Goal: Information Seeking & Learning: Learn about a topic

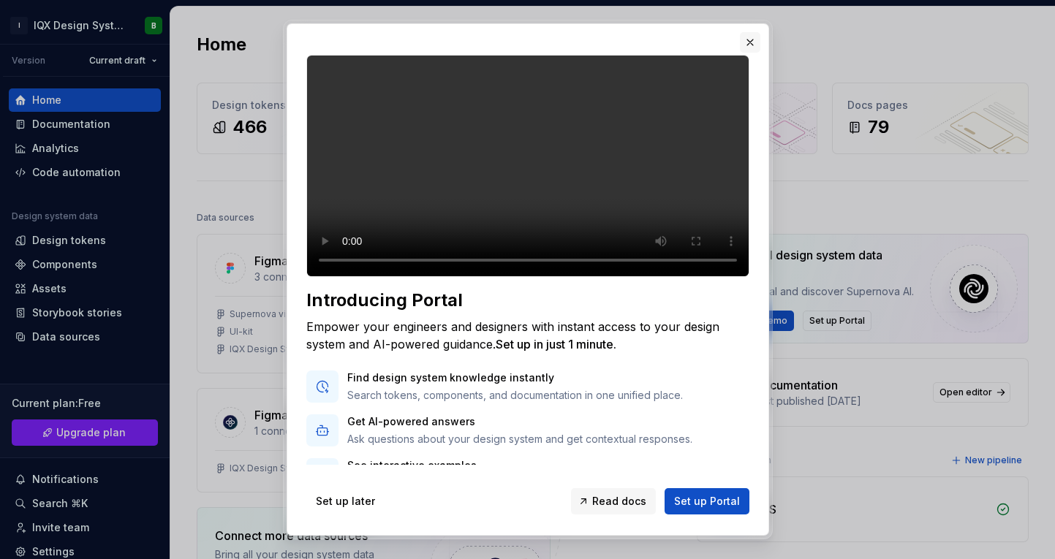
click at [752, 41] on button "button" at bounding box center [750, 42] width 20 height 20
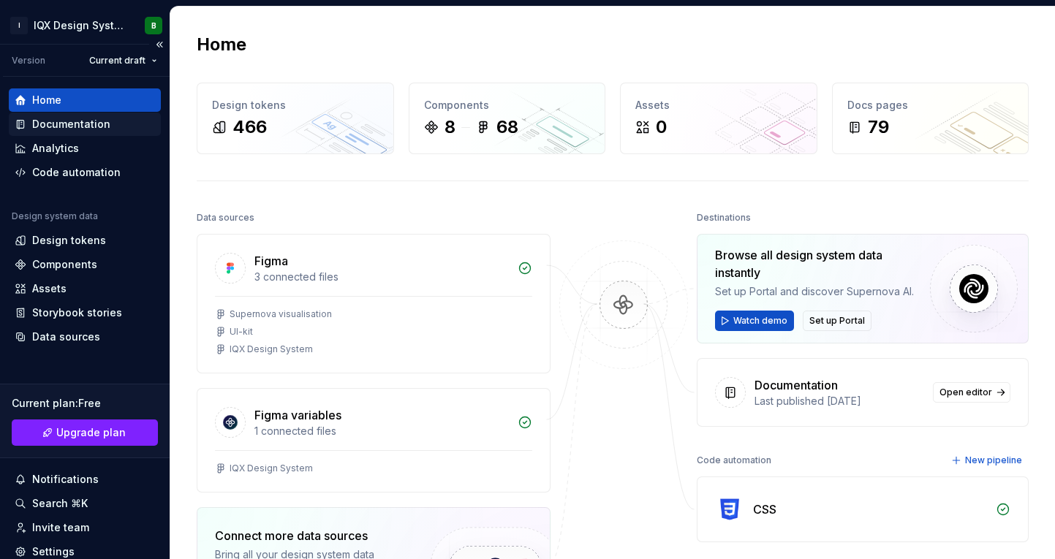
click at [94, 135] on div "Documentation" at bounding box center [85, 124] width 152 height 23
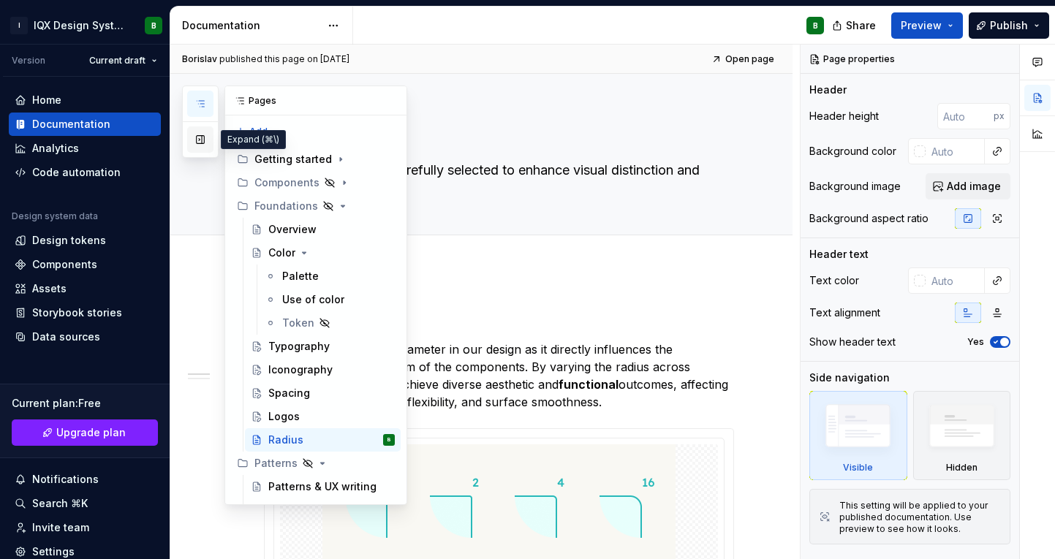
click at [205, 143] on button "button" at bounding box center [200, 139] width 26 height 26
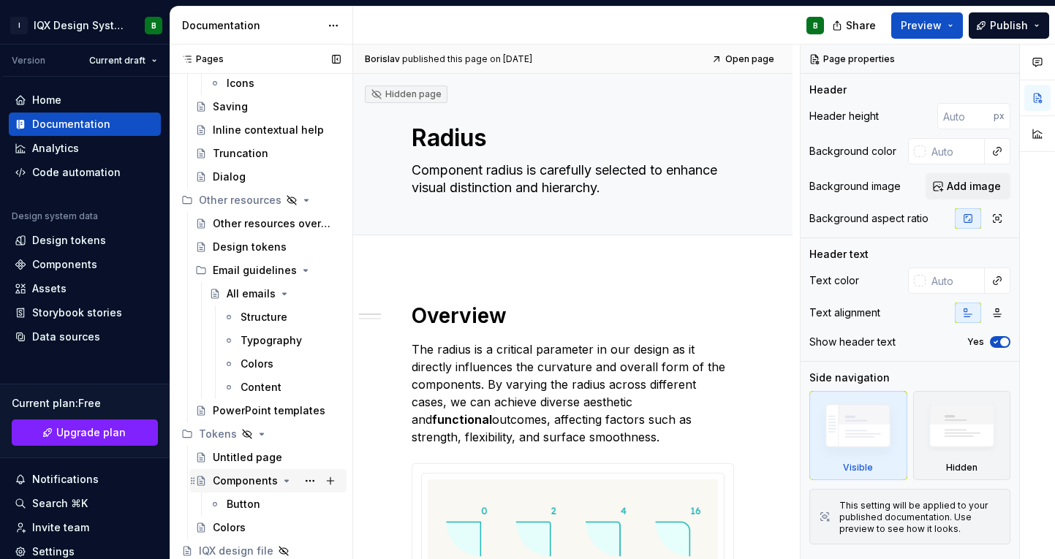
scroll to position [548, 0]
click at [236, 175] on div "Dialog" at bounding box center [229, 177] width 33 height 15
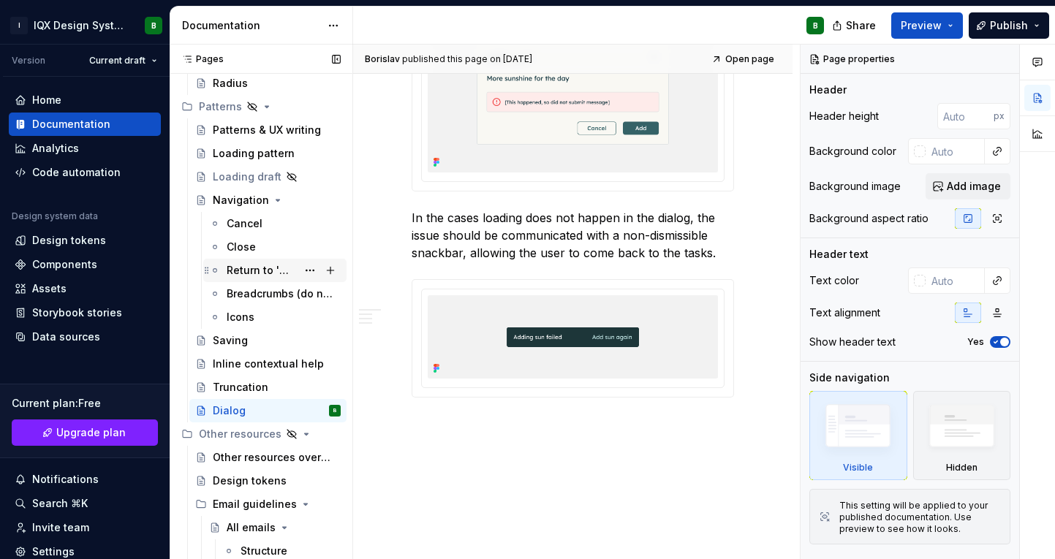
scroll to position [286, 0]
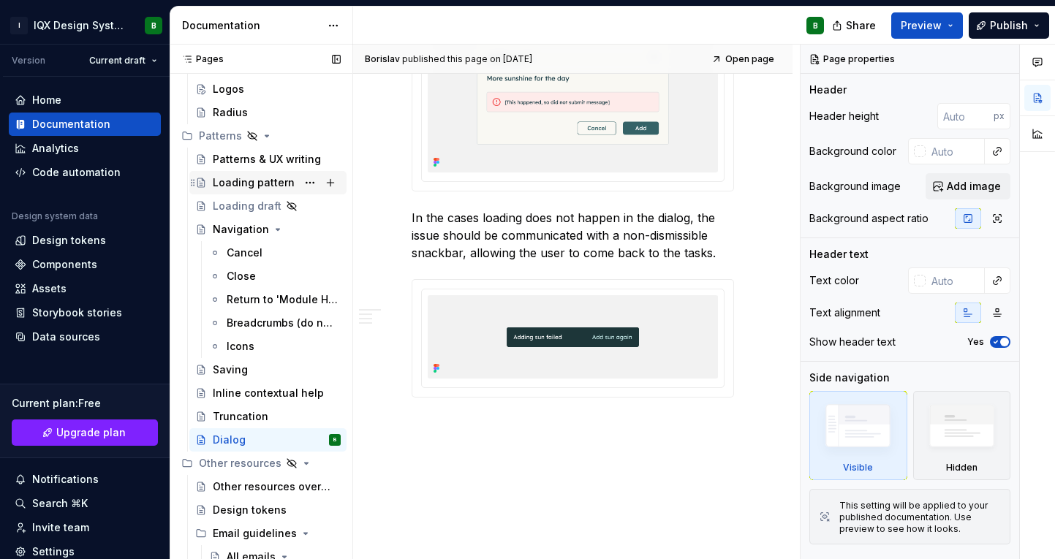
click at [242, 177] on div "Loading pattern" at bounding box center [254, 182] width 82 height 15
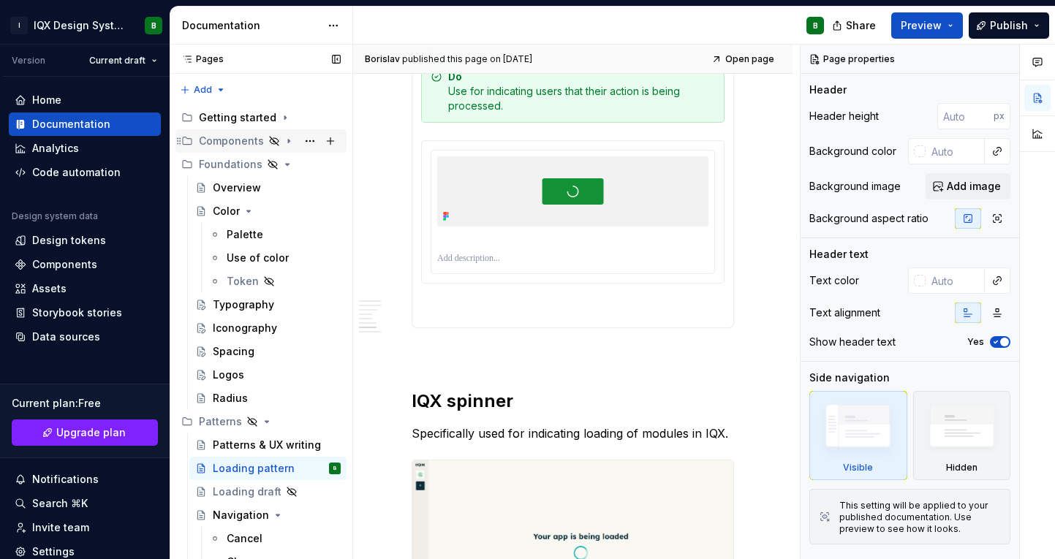
click at [288, 143] on icon "Page tree" at bounding box center [288, 142] width 1 height 4
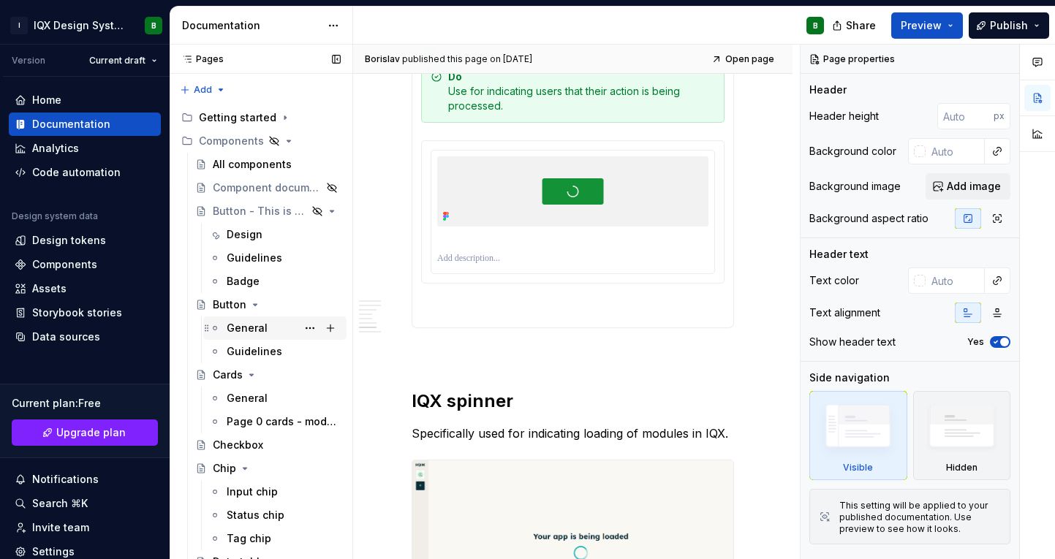
type textarea "*"
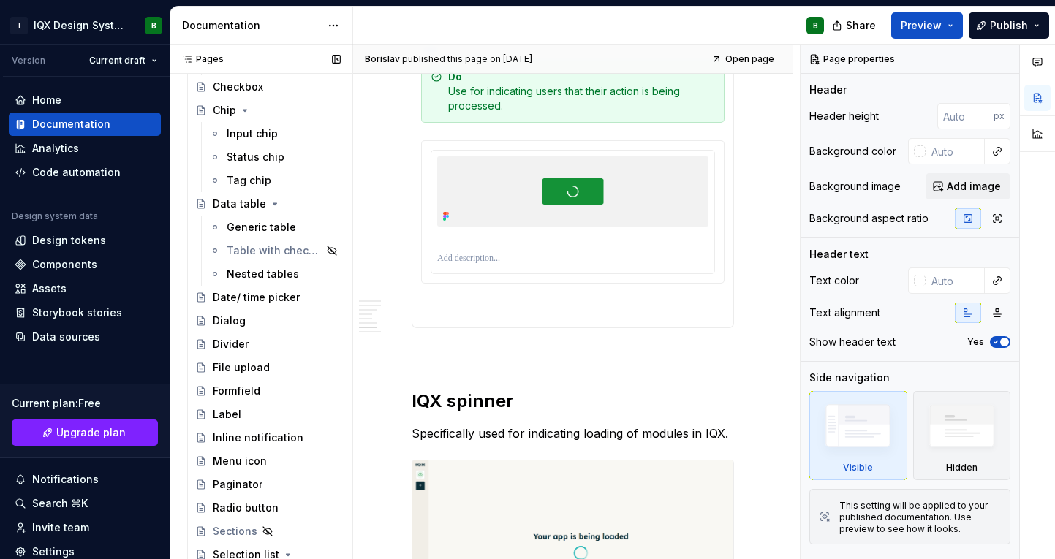
scroll to position [518, 0]
